Goal: Submit feedback/report problem: Submit feedback/report problem

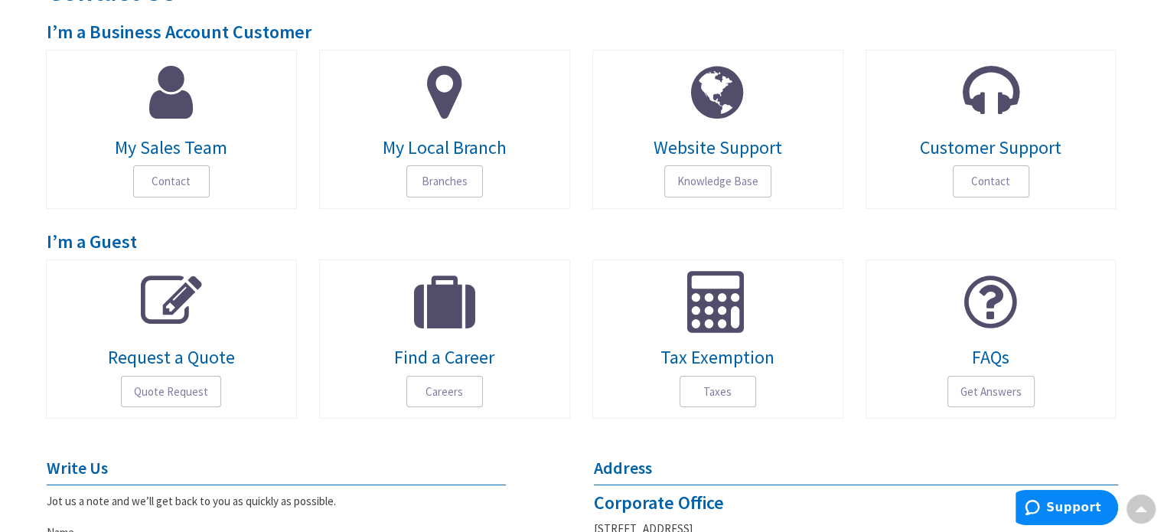
scroll to position [646, 0]
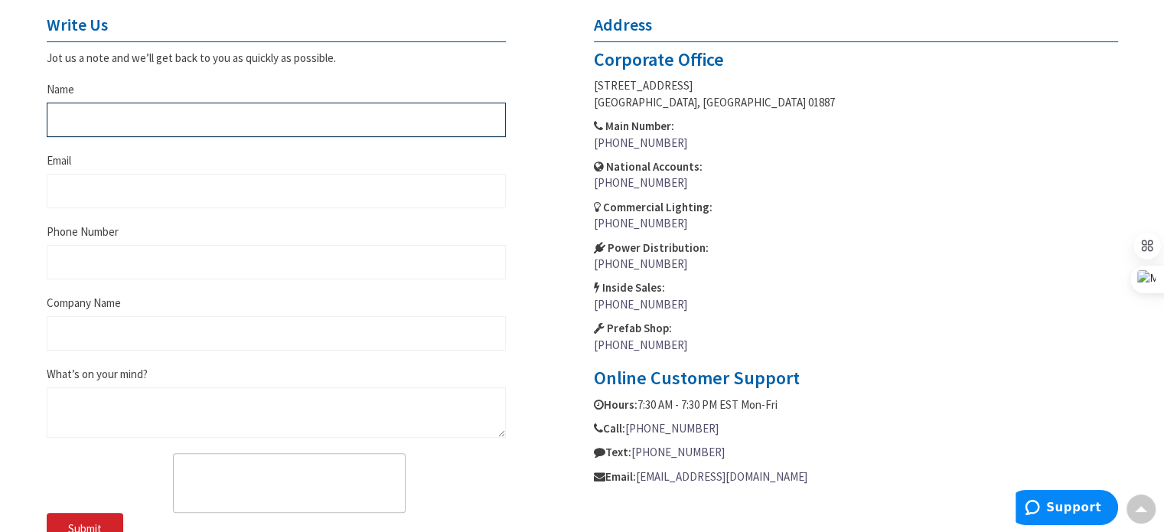
click at [77, 130] on input "Name" at bounding box center [276, 120] width 459 height 34
type input "Canstal Electrical Heat Tracing Solutions"
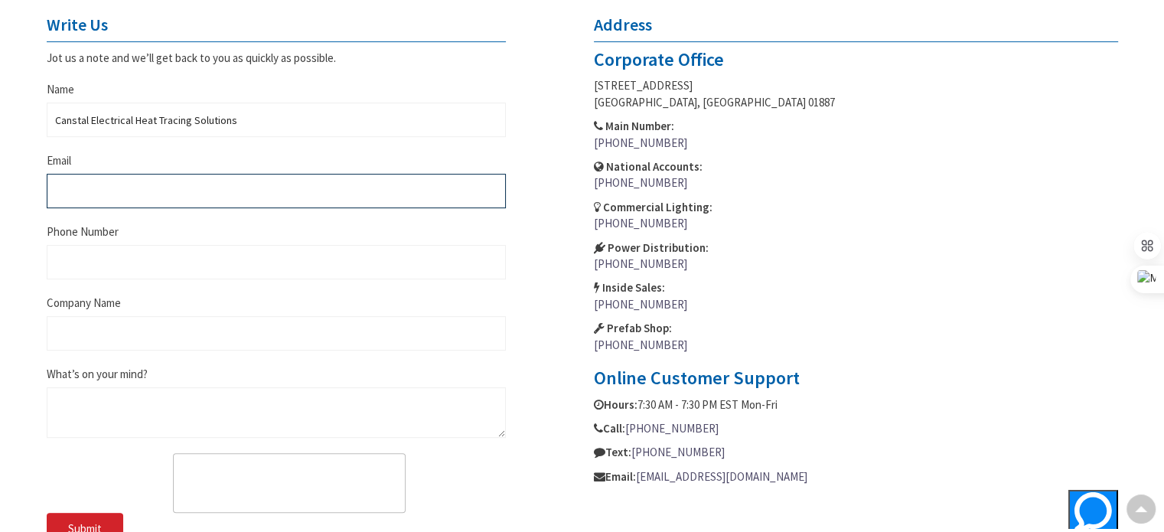
type input "[EMAIL_ADDRESS][DOMAIN_NAME]"
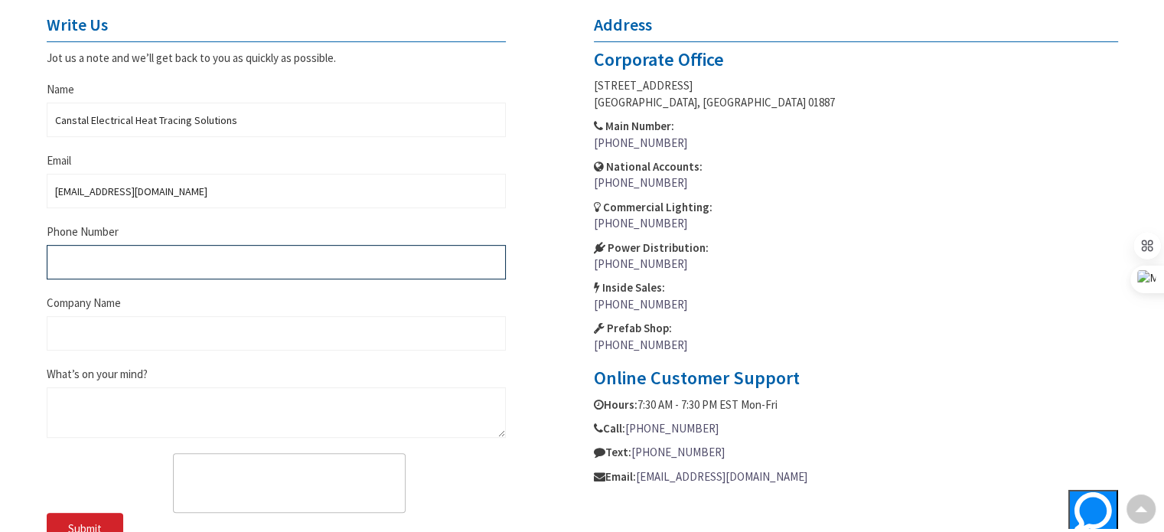
type input "8886097505"
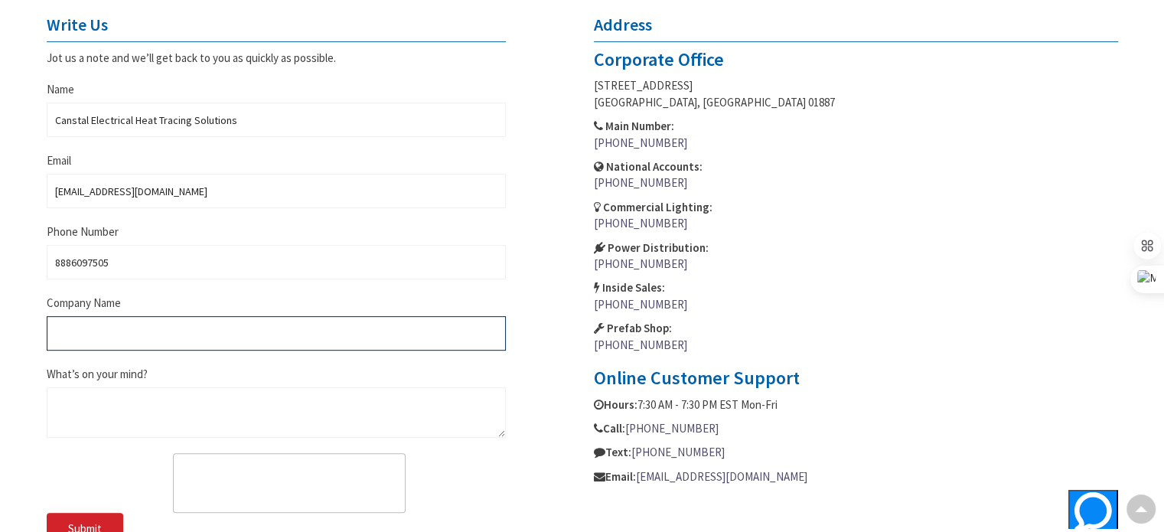
type input "Canstal Electrical Heat Tracing Solutions"
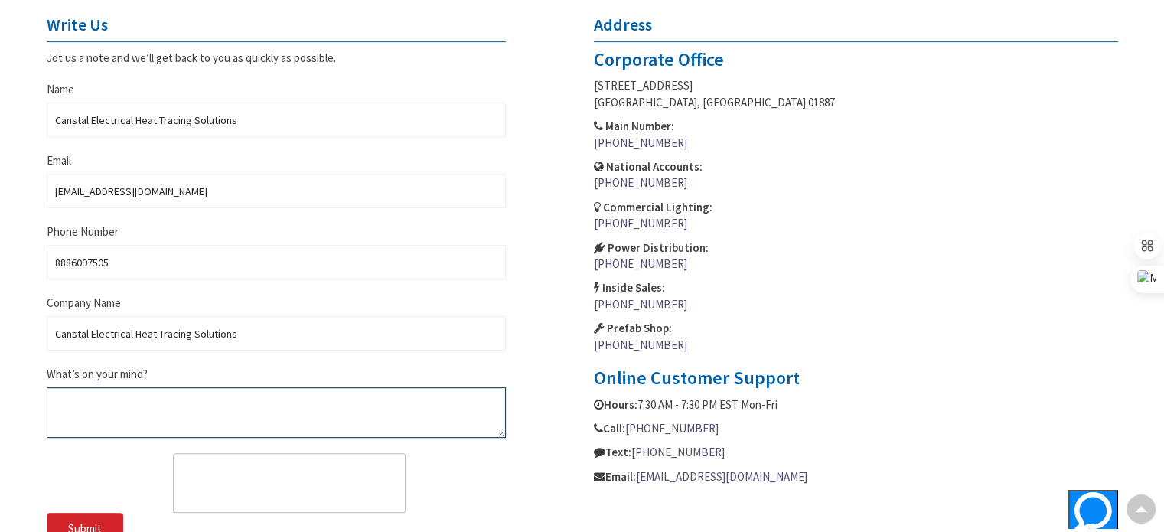
click at [102, 409] on textarea "What’s on your mind?" at bounding box center [276, 412] width 459 height 51
paste textarea "40% discount on the self regulation heat trace cable $2.11 foot, stock availabl…"
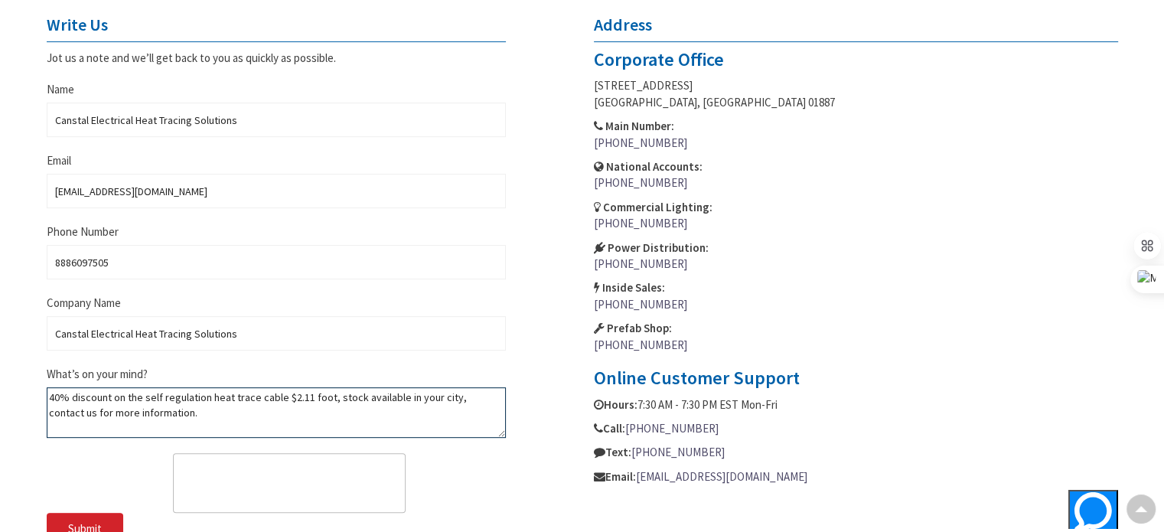
type textarea "40% discount on the self regulation heat trace cable $2.11 foot, stock availabl…"
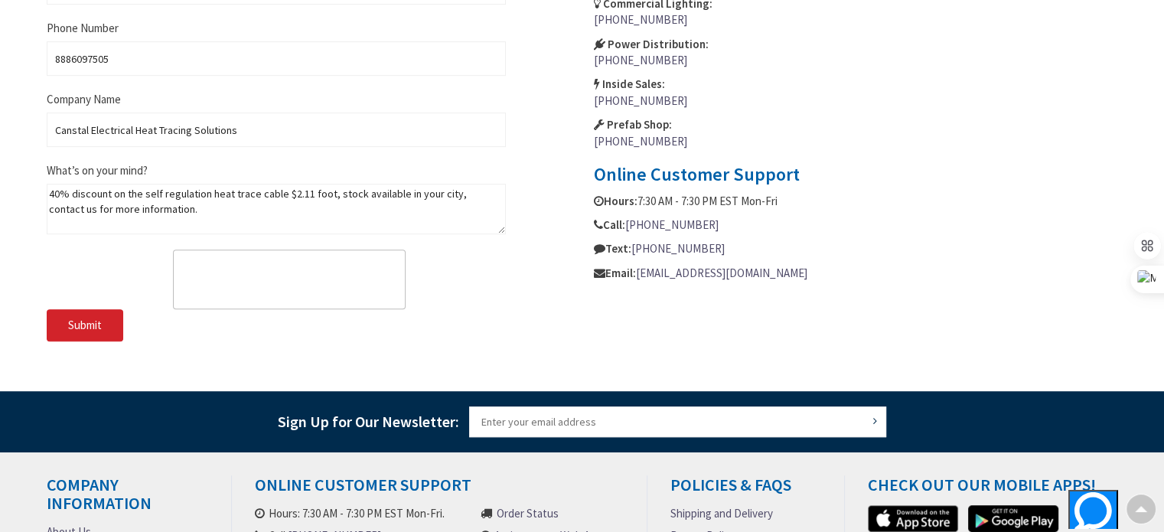
scroll to position [882, 0]
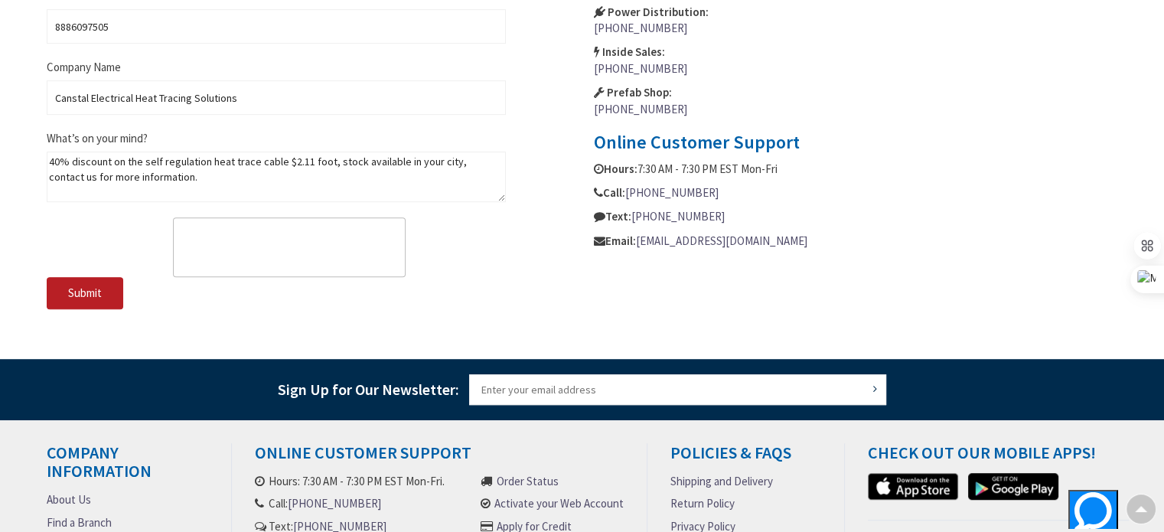
click at [96, 292] on span "Submit" at bounding box center [85, 292] width 34 height 15
